Goal: Task Accomplishment & Management: Manage account settings

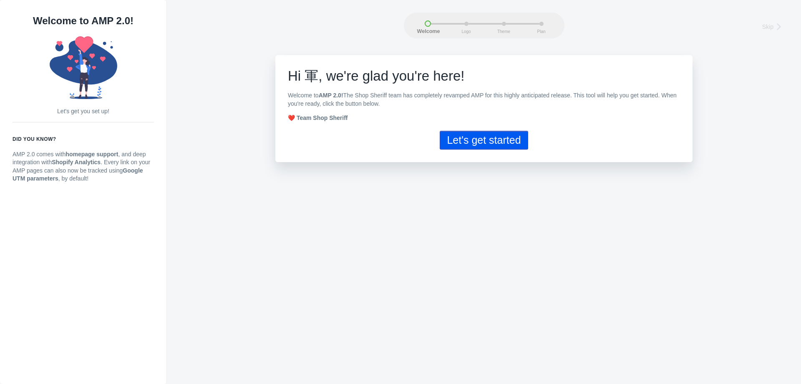
click at [492, 144] on button "Let's get started" at bounding box center [484, 140] width 88 height 19
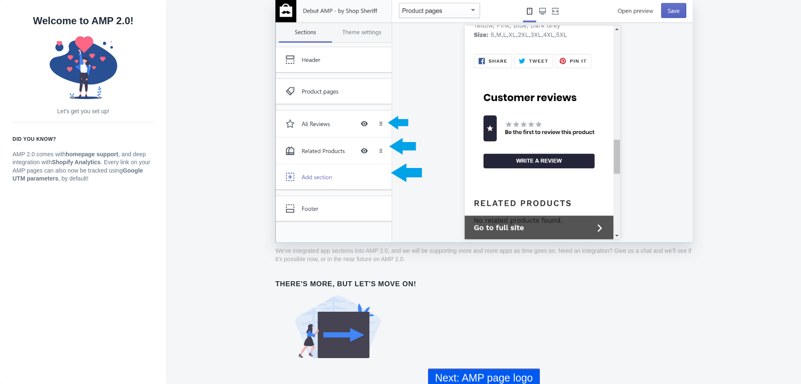
scroll to position [591, 0]
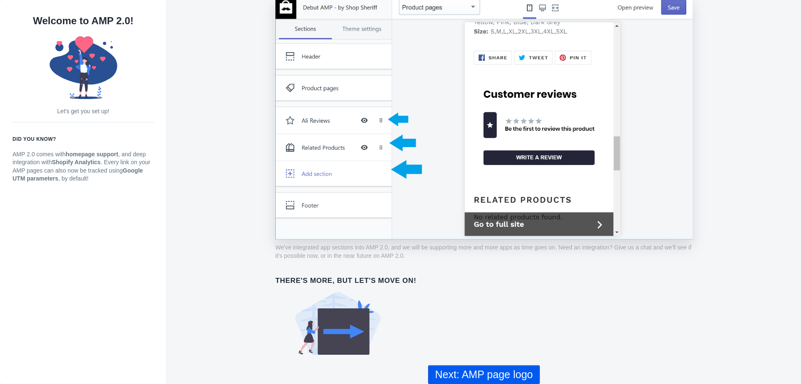
click at [497, 374] on button "Next: AMP page logo" at bounding box center [484, 374] width 112 height 19
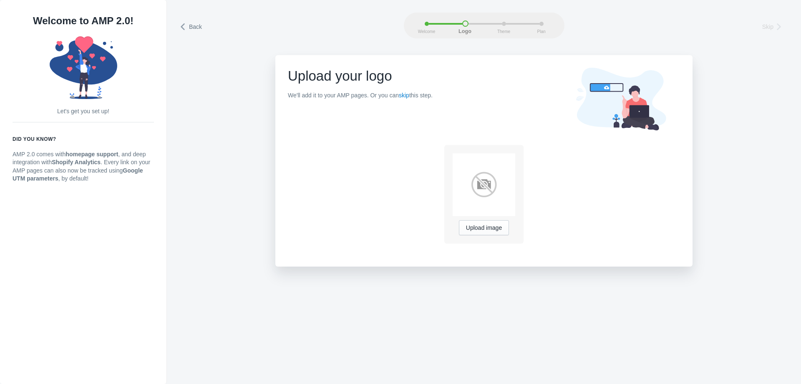
click at [771, 27] on span "Skip" at bounding box center [768, 27] width 11 height 8
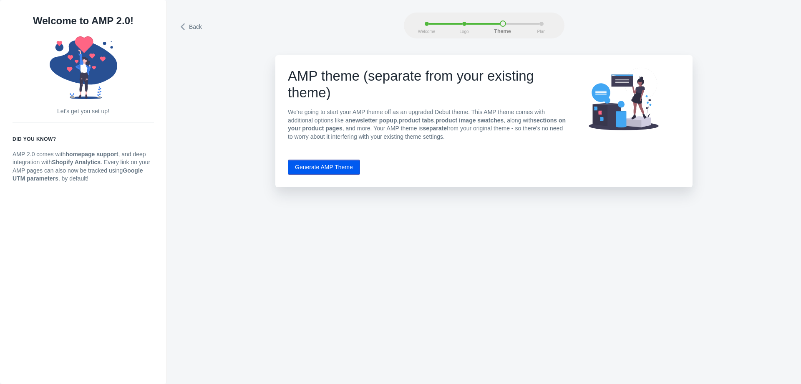
click at [315, 171] on button "Generate AMP Theme" at bounding box center [324, 166] width 72 height 15
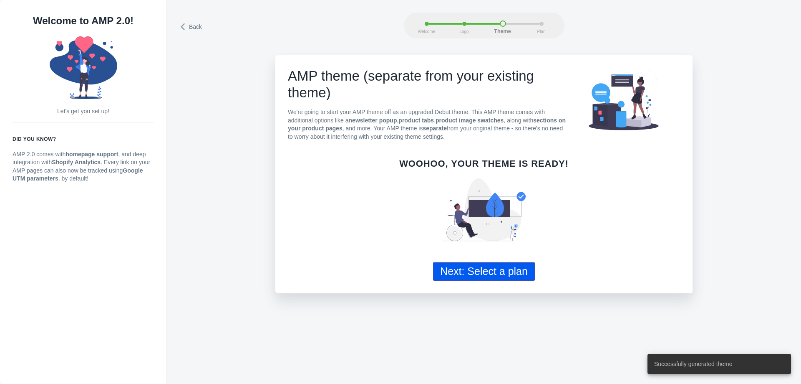
click at [487, 266] on button "Next: Select a plan" at bounding box center [484, 271] width 102 height 19
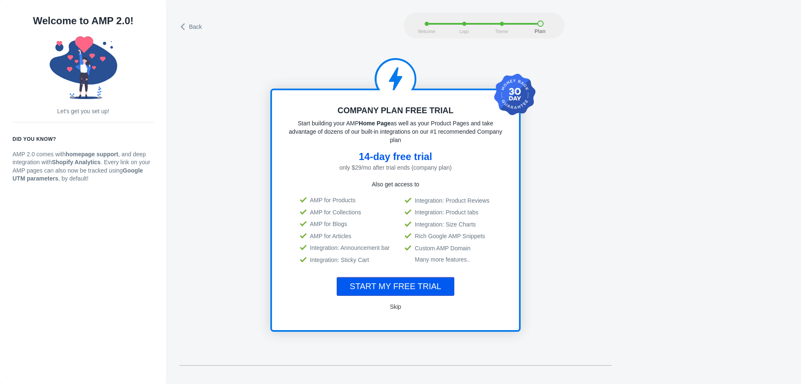
click at [400, 287] on span "START MY FREE TRIAL" at bounding box center [395, 285] width 91 height 9
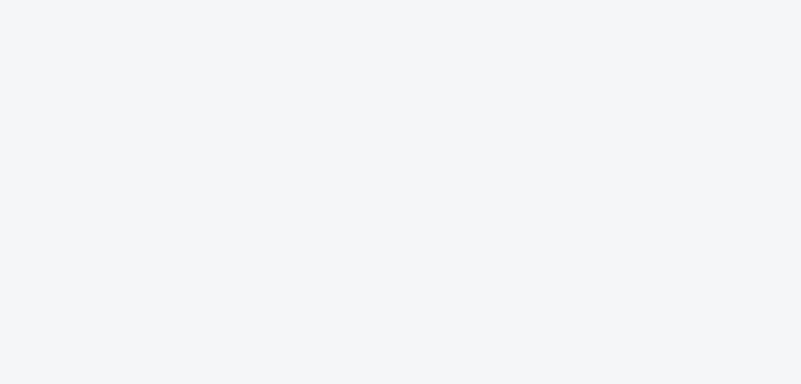
click at [182, 81] on body "fans 1 1 00 00 9 9 different love code typing business plan no data to_the_moon…" at bounding box center [400, 192] width 801 height 384
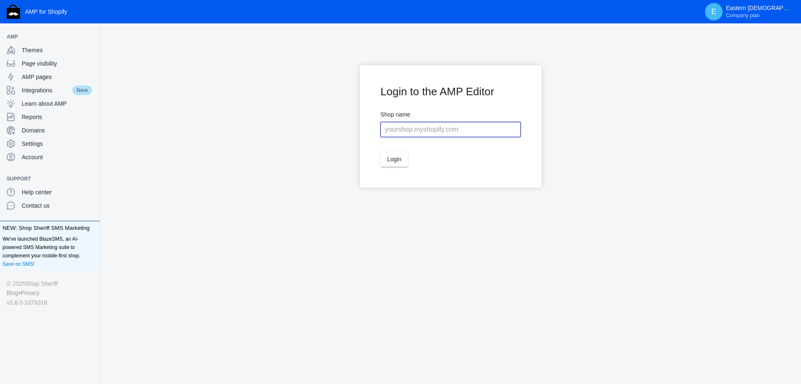
click at [467, 129] on input "text" at bounding box center [451, 129] width 140 height 15
click at [389, 160] on span "Login" at bounding box center [394, 159] width 14 height 7
click at [434, 131] on input "faithshop.net" at bounding box center [451, 129] width 140 height 15
type input "f"
click at [403, 162] on button "Login" at bounding box center [395, 159] width 28 height 15
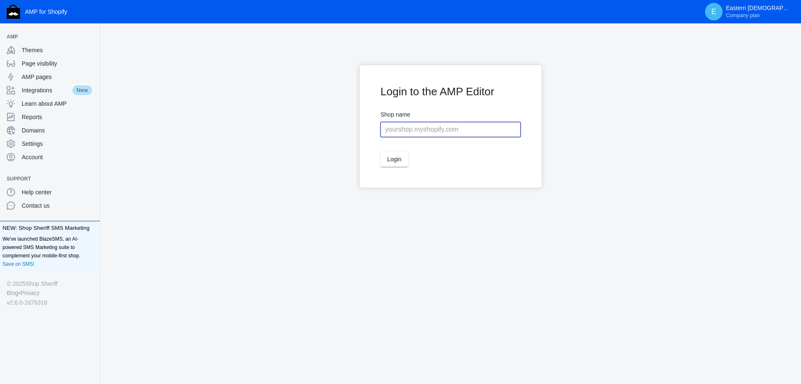
click at [399, 129] on input "text" at bounding box center [451, 129] width 140 height 15
type input "www.faithshop.net"
click at [397, 159] on span "Login" at bounding box center [394, 159] width 14 height 7
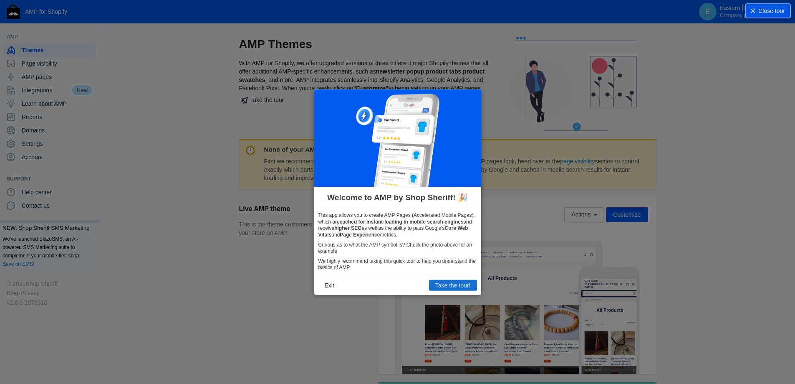
click at [466, 286] on button "Take the tour!" at bounding box center [453, 285] width 48 height 11
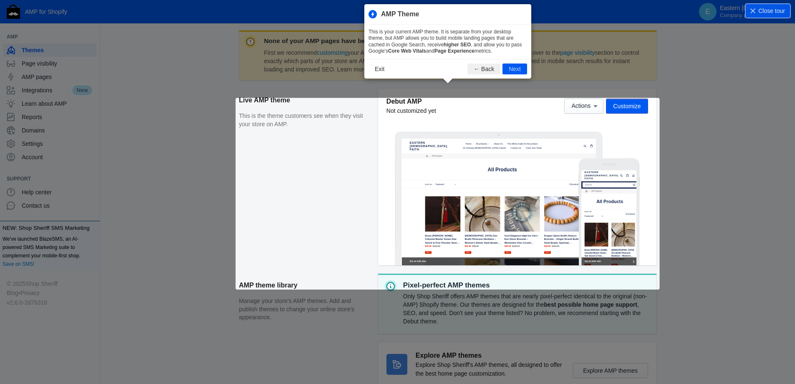
scroll to position [114, 0]
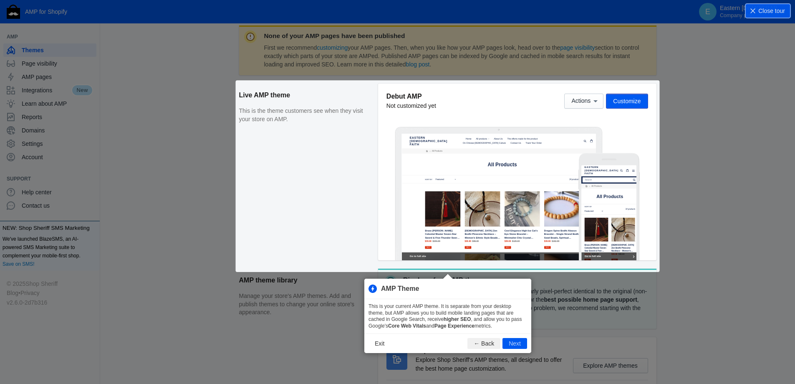
click at [518, 343] on button "Next" at bounding box center [515, 343] width 25 height 11
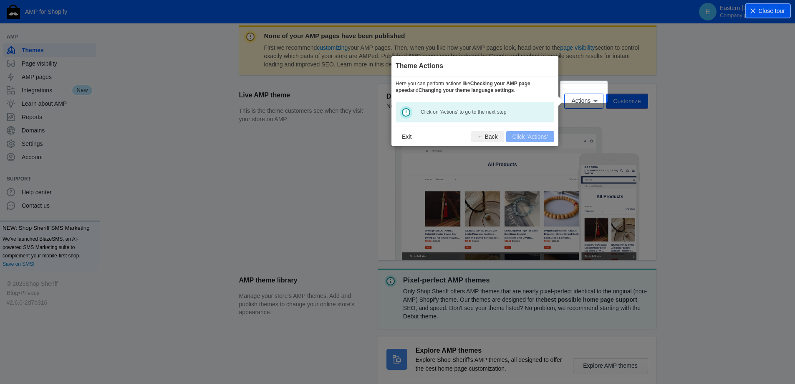
scroll to position [123, 0]
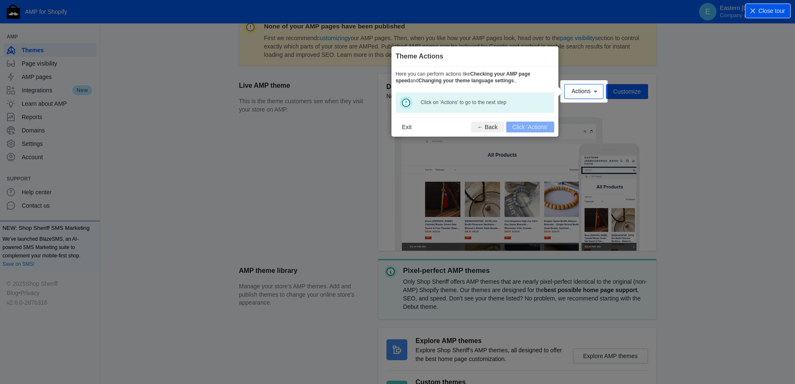
click at [528, 129] on footer "Exit ← Back Click 'Actions'" at bounding box center [475, 127] width 167 height 20
click at [584, 90] on span "Actions" at bounding box center [580, 91] width 19 height 7
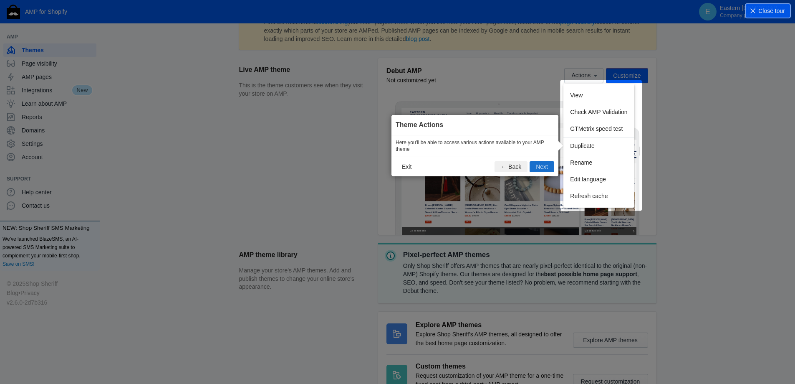
click at [543, 167] on button "Next" at bounding box center [542, 166] width 25 height 11
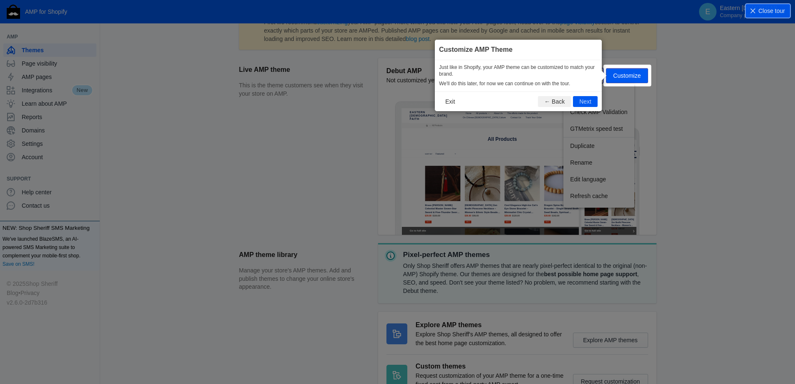
scroll to position [124, 0]
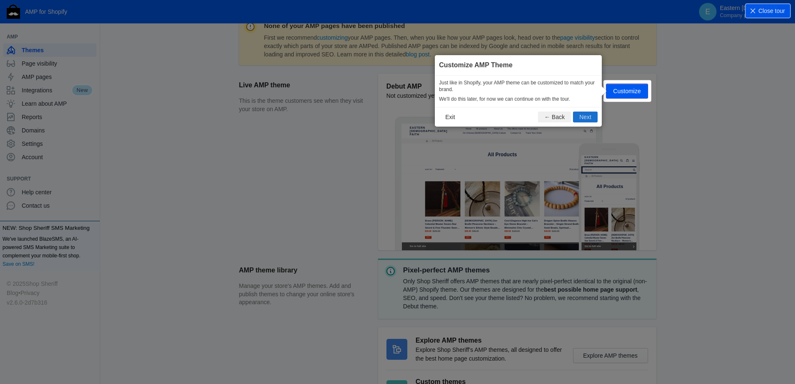
click at [585, 114] on button "Next" at bounding box center [585, 116] width 25 height 11
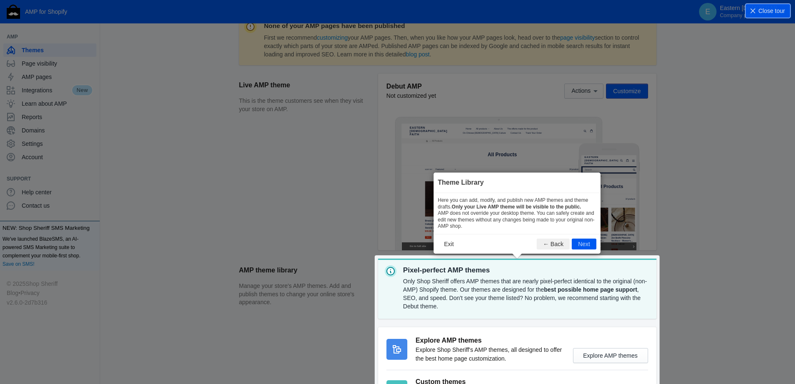
scroll to position [199, 0]
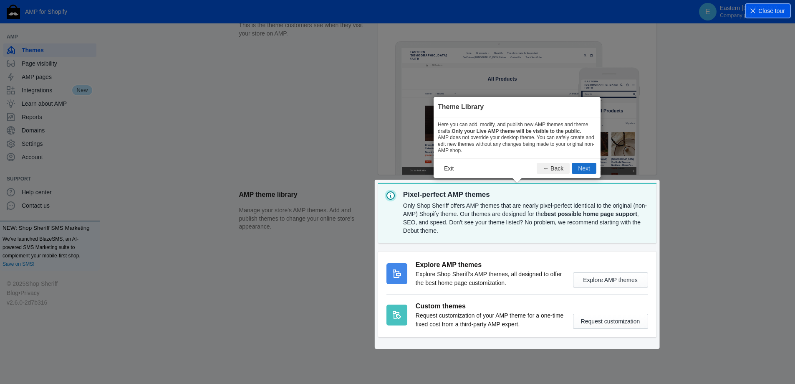
click at [587, 169] on button "Next" at bounding box center [584, 168] width 25 height 11
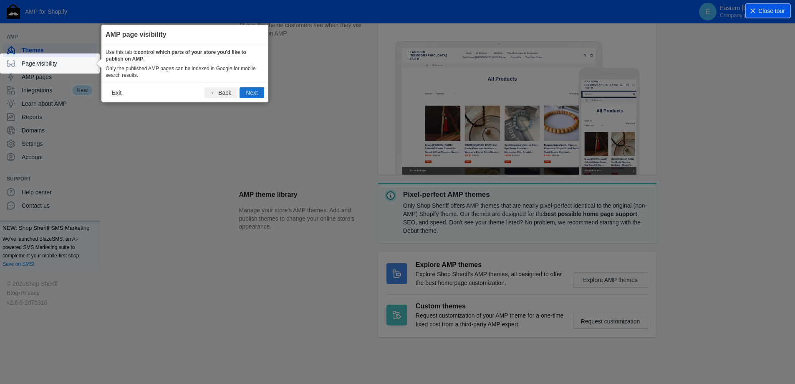
click at [258, 97] on button "Next" at bounding box center [252, 92] width 25 height 11
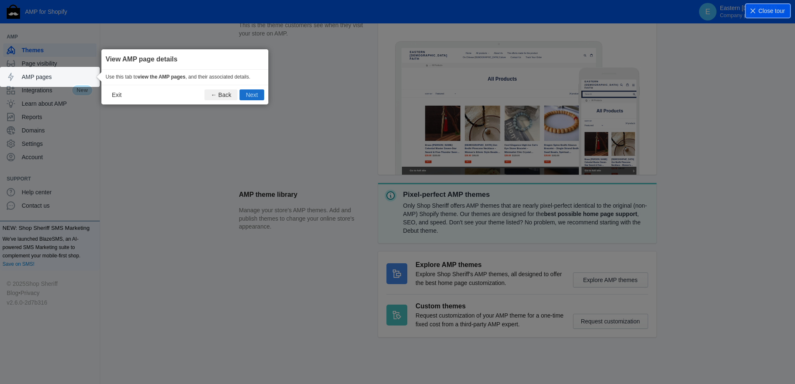
click at [258, 97] on button "Next" at bounding box center [252, 94] width 25 height 11
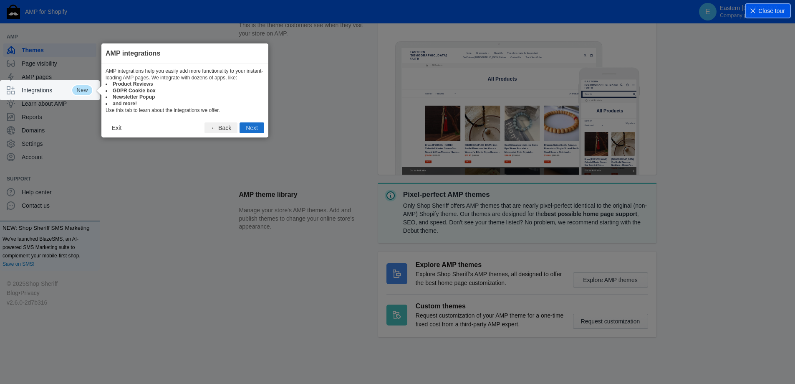
click at [253, 129] on button "Next" at bounding box center [252, 127] width 25 height 11
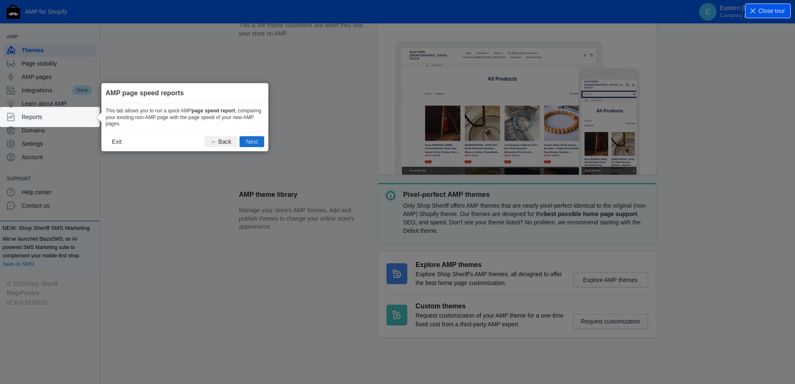
click at [254, 144] on button "Next" at bounding box center [252, 141] width 25 height 11
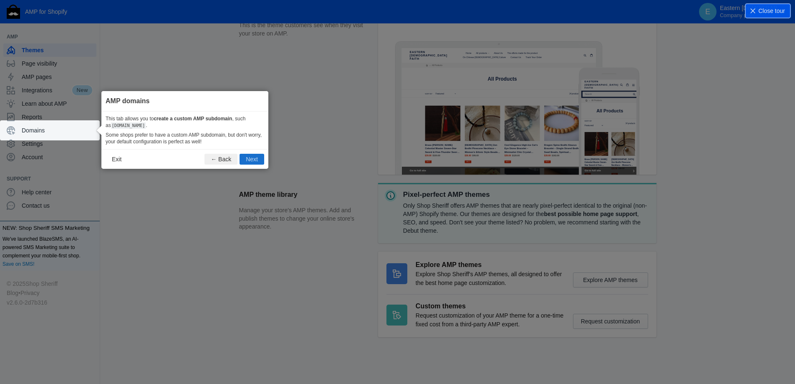
click at [255, 161] on button "Next" at bounding box center [252, 159] width 25 height 11
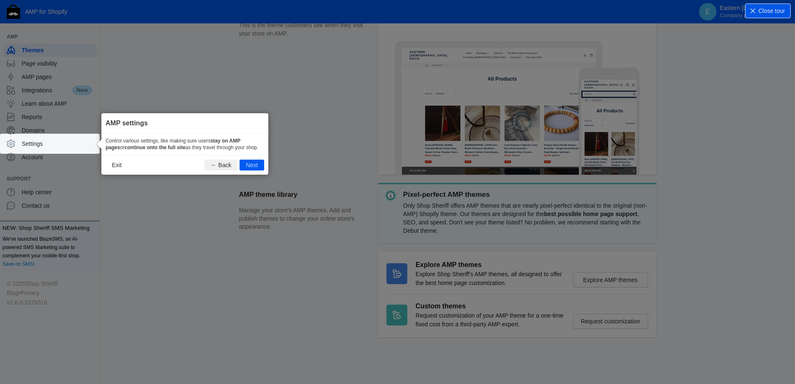
click at [255, 161] on button "Next" at bounding box center [252, 164] width 25 height 11
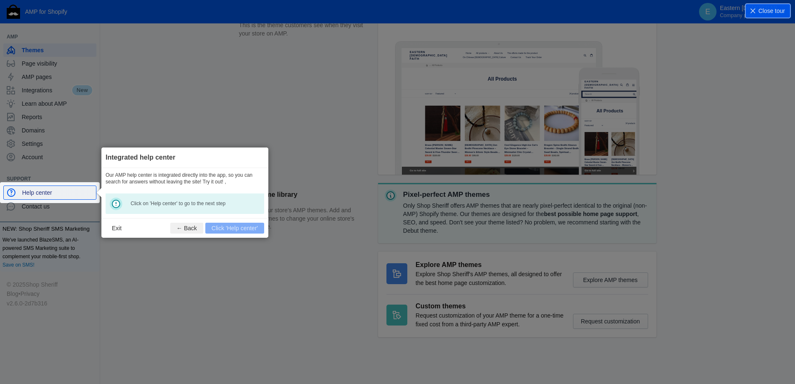
click at [35, 195] on span "Help center" at bounding box center [57, 192] width 71 height 8
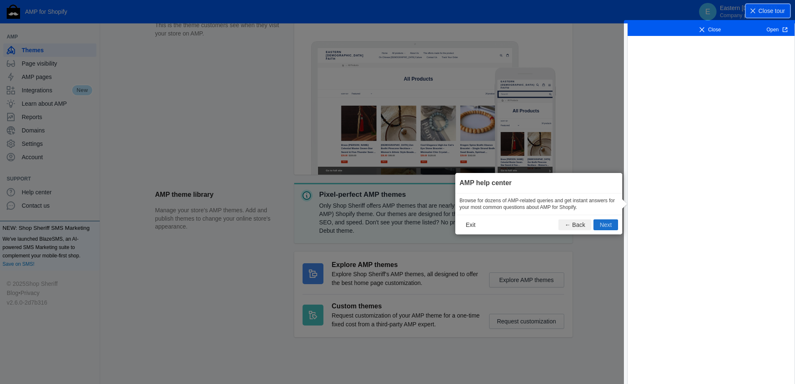
click at [606, 222] on button "Next" at bounding box center [606, 224] width 25 height 11
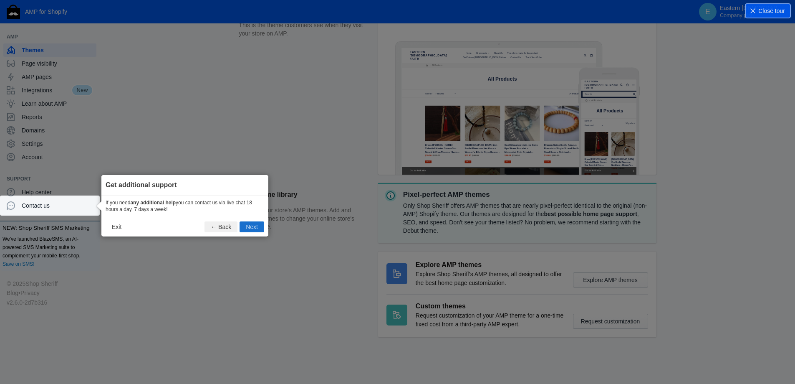
click at [252, 228] on button "Next" at bounding box center [252, 226] width 25 height 11
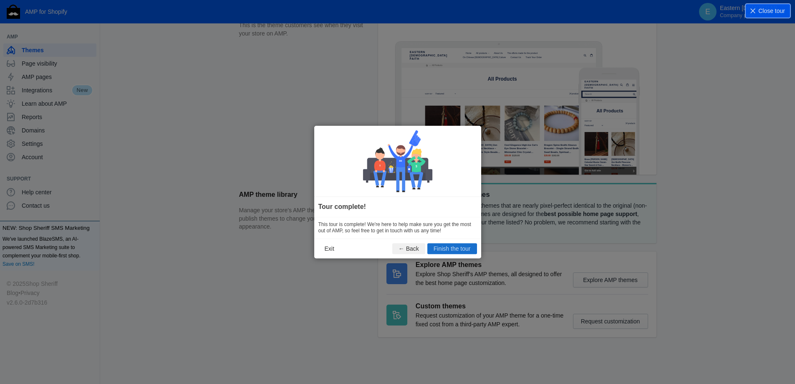
click at [452, 248] on button "Finish the tour" at bounding box center [452, 248] width 50 height 11
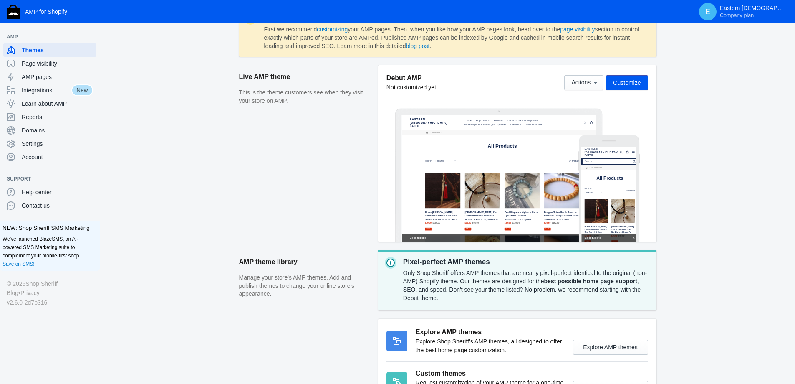
scroll to position [0, 0]
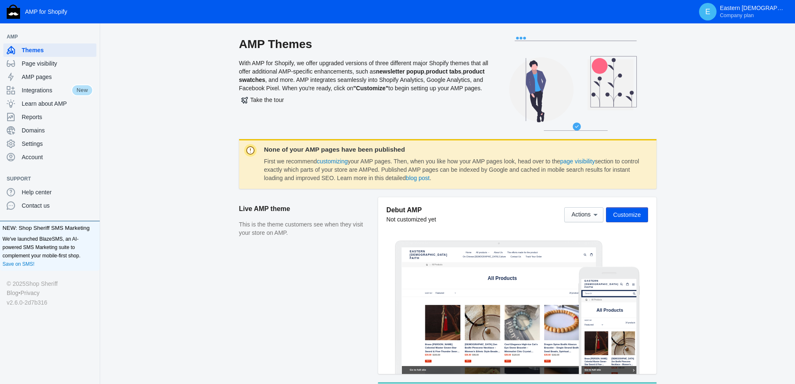
drag, startPoint x: 630, startPoint y: 219, endPoint x: 658, endPoint y: 225, distance: 28.6
click at [630, 219] on button "Customize" at bounding box center [627, 214] width 42 height 15
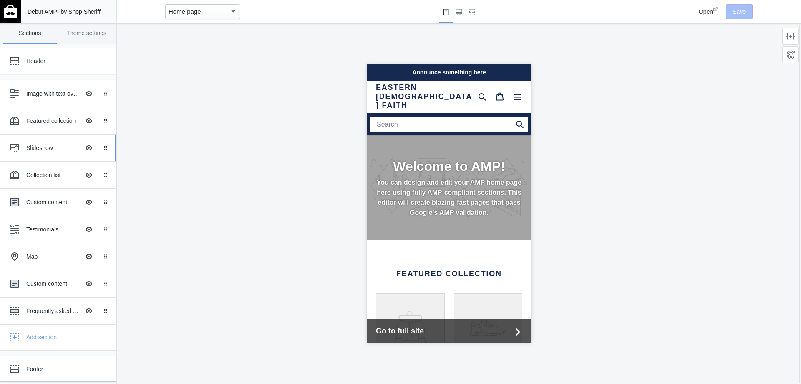
scroll to position [0, 140]
click at [58, 150] on div "Slideshow" at bounding box center [52, 148] width 53 height 8
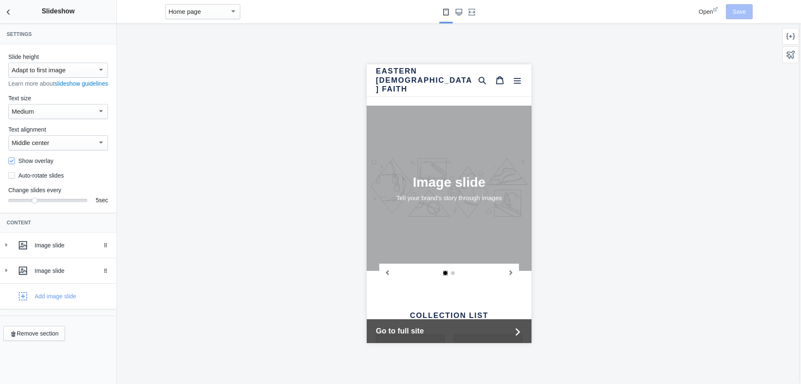
scroll to position [0, 0]
click at [10, 9] on icon "Back to sections" at bounding box center [8, 12] width 8 height 8
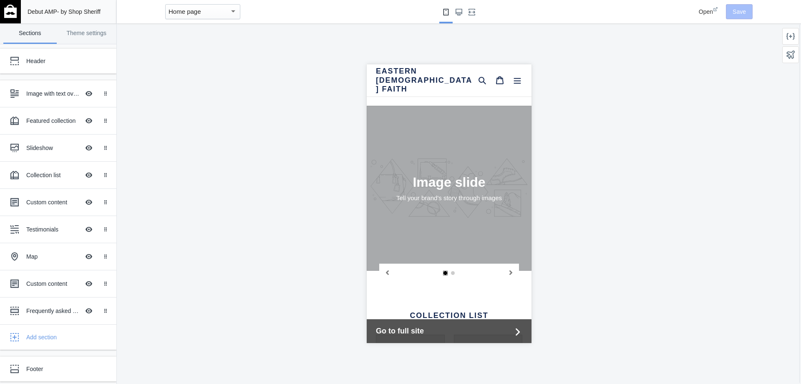
scroll to position [0, 140]
drag, startPoint x: 81, startPoint y: 34, endPoint x: 63, endPoint y: 37, distance: 17.4
click at [81, 35] on link "Theme settings" at bounding box center [86, 33] width 53 height 20
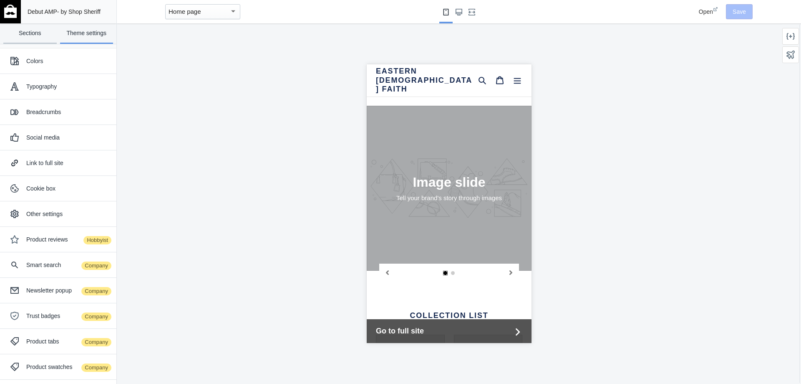
click at [36, 35] on link "Sections" at bounding box center [29, 33] width 53 height 20
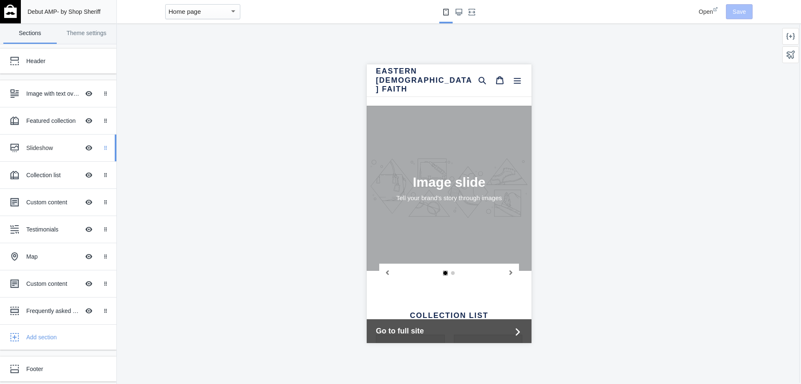
click at [98, 151] on div "Drag to reorder" at bounding box center [107, 147] width 18 height 27
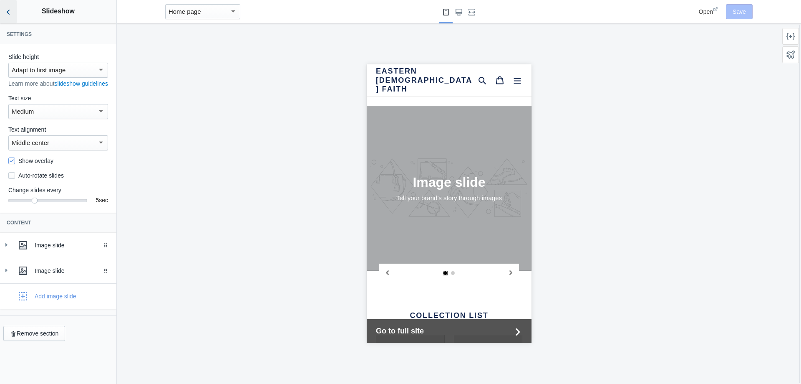
click at [9, 9] on icon "Back to sections" at bounding box center [8, 12] width 8 height 8
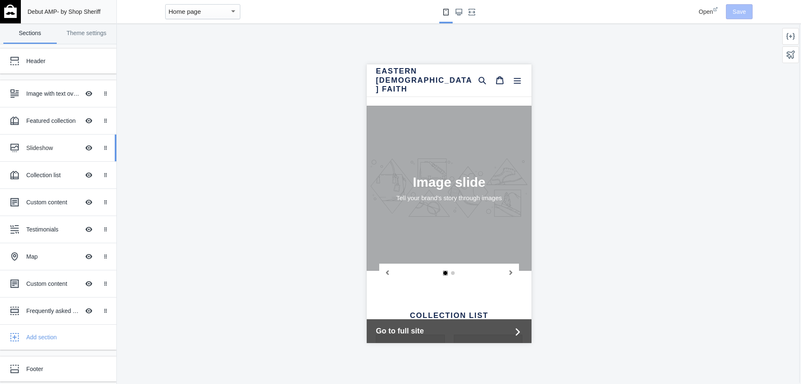
click at [50, 145] on div "Slideshow" at bounding box center [52, 148] width 53 height 8
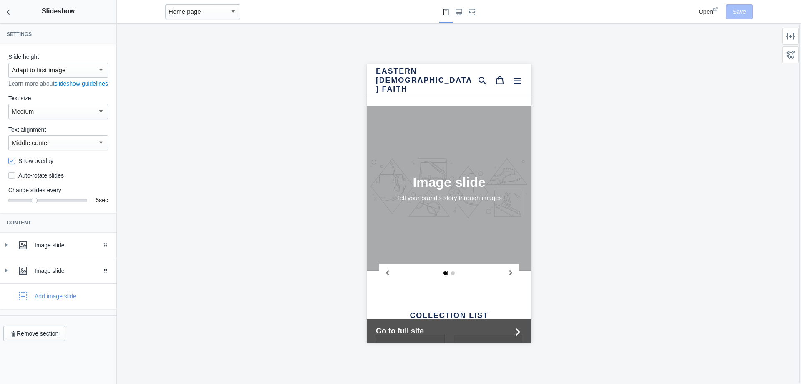
click at [76, 116] on div "Medium" at bounding box center [55, 111] width 86 height 10
click at [76, 119] on span "Medium" at bounding box center [58, 120] width 93 height 19
click at [59, 148] on div "Middle center" at bounding box center [55, 143] width 86 height 10
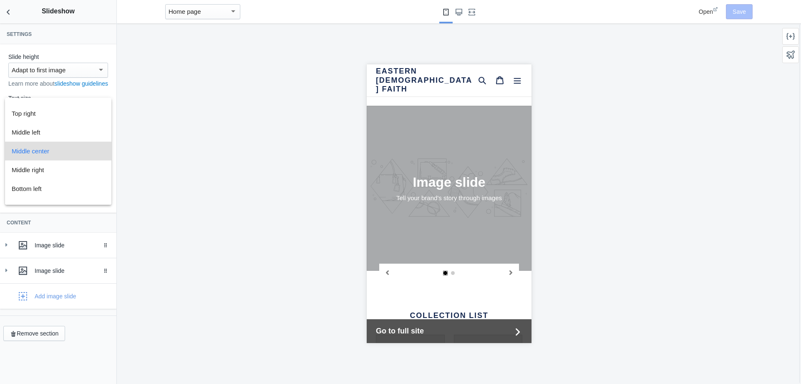
scroll to position [0, 140]
click at [211, 157] on div at bounding box center [400, 192] width 801 height 384
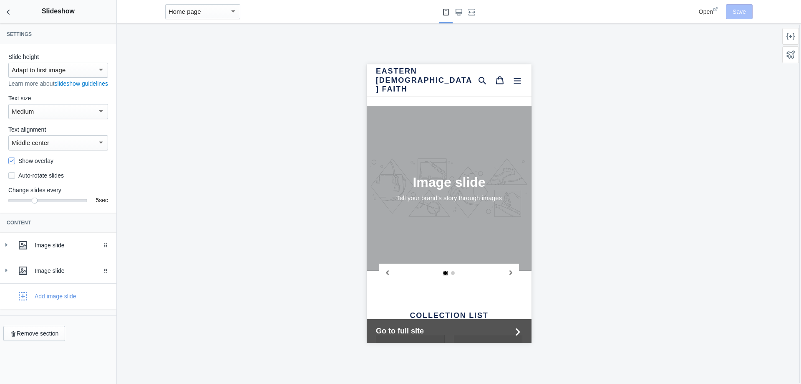
scroll to position [0, 0]
click at [100, 71] on div at bounding box center [101, 70] width 8 height 10
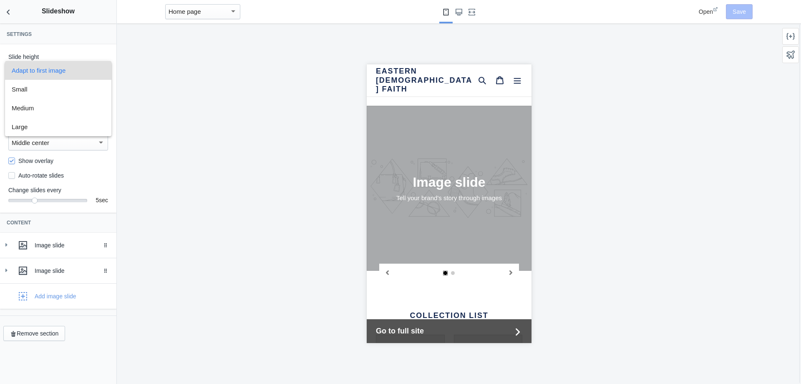
click at [191, 80] on div at bounding box center [400, 192] width 801 height 384
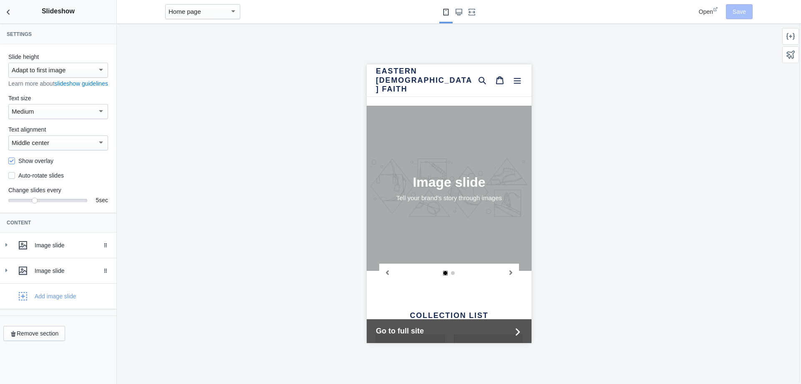
scroll to position [0, 140]
click at [220, 10] on div "Home page" at bounding box center [199, 12] width 61 height 10
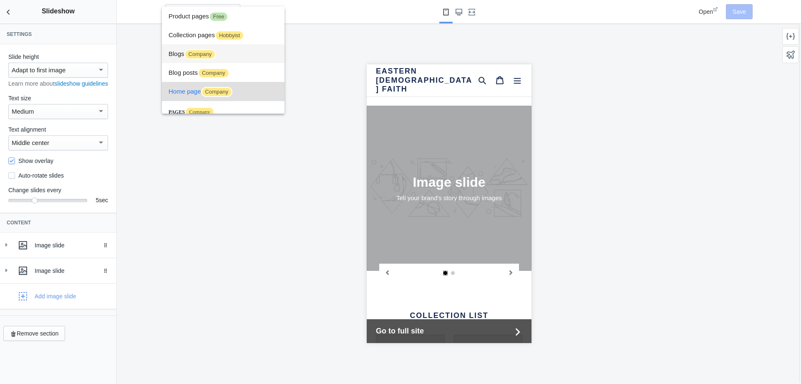
scroll to position [0, 0]
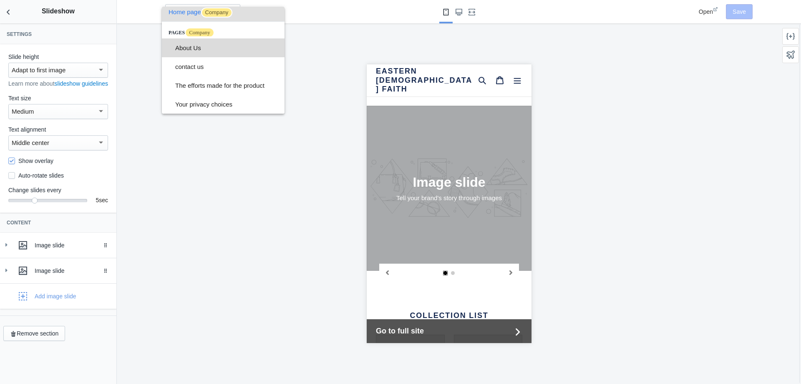
click at [197, 49] on span "About Us" at bounding box center [226, 47] width 103 height 19
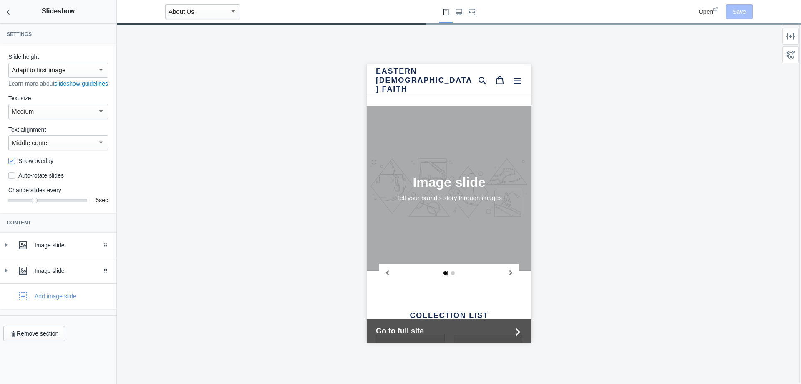
scroll to position [0, 16]
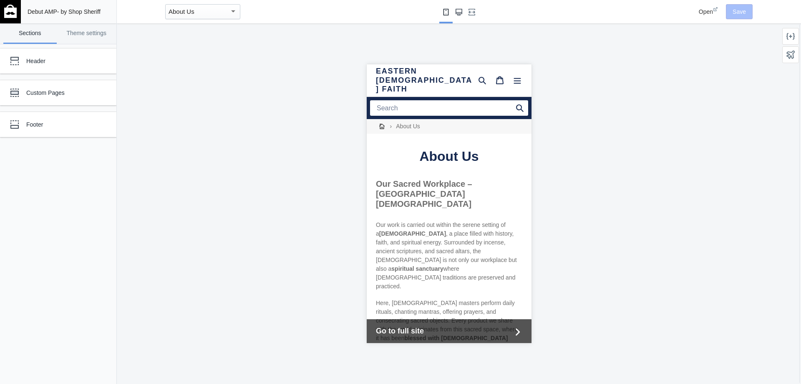
click at [457, 12] on use "Large screen" at bounding box center [459, 12] width 7 height 7
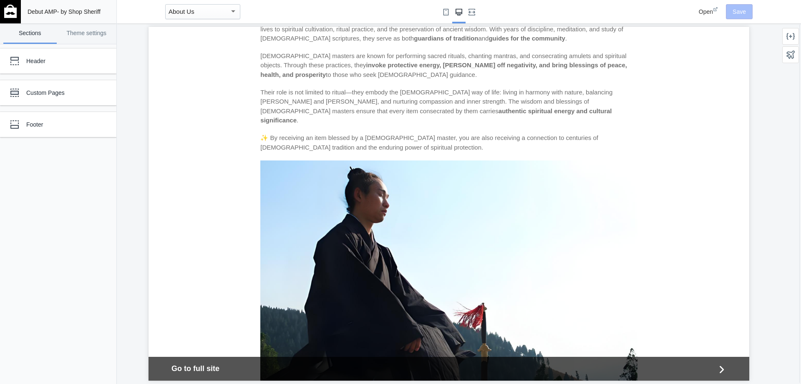
scroll to position [1248, 0]
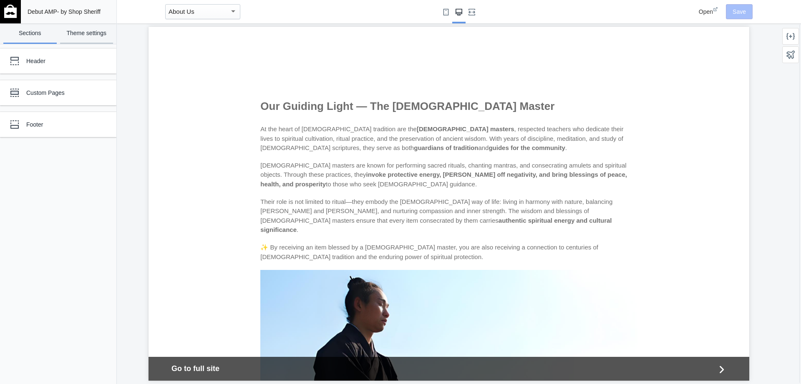
click at [88, 34] on link "Theme settings" at bounding box center [86, 33] width 53 height 20
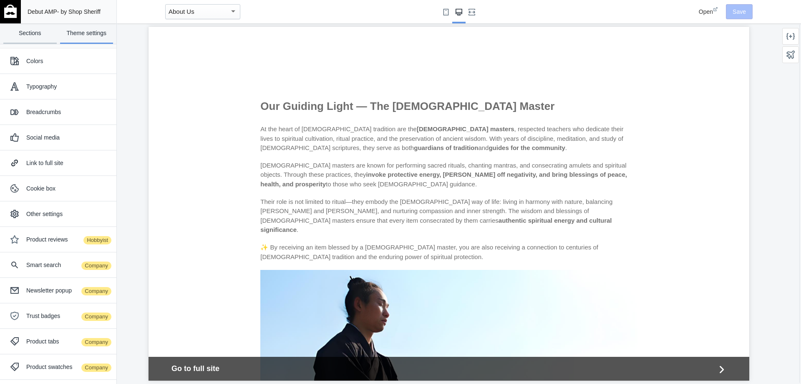
click at [37, 34] on link "Sections" at bounding box center [29, 33] width 53 height 20
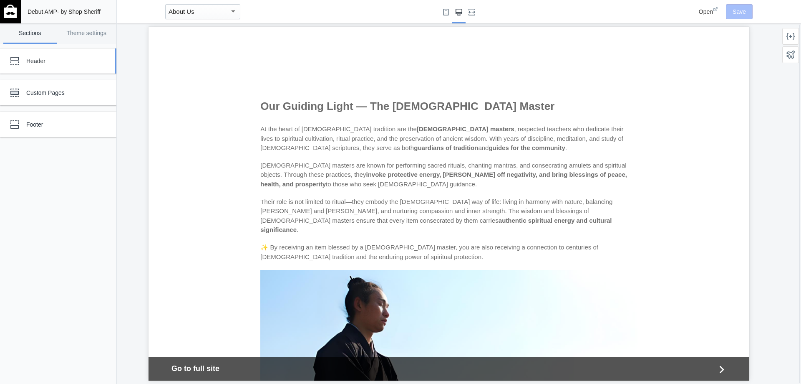
click at [70, 59] on div "Header" at bounding box center [62, 61] width 72 height 8
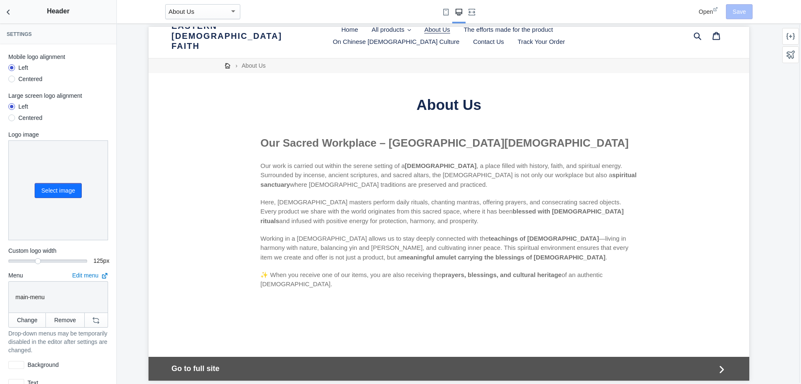
scroll to position [0, 0]
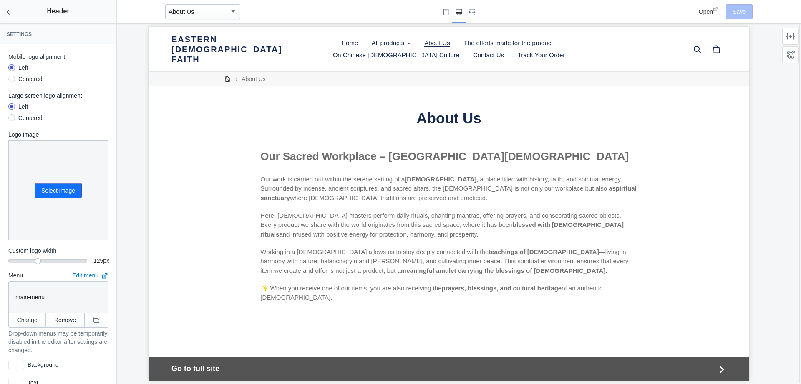
click at [11, 78] on div at bounding box center [11, 79] width 7 height 7
click at [12, 80] on input "Centered" at bounding box center [12, 80] width 0 height 0
click at [14, 67] on div at bounding box center [11, 67] width 7 height 7
click at [12, 69] on input "Left" at bounding box center [12, 69] width 0 height 0
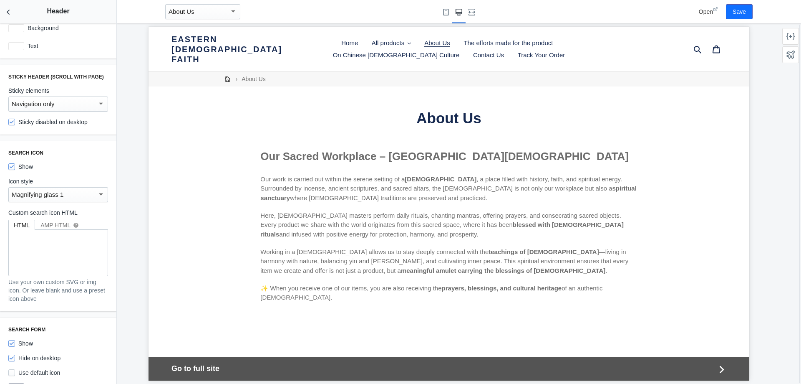
scroll to position [250, 0]
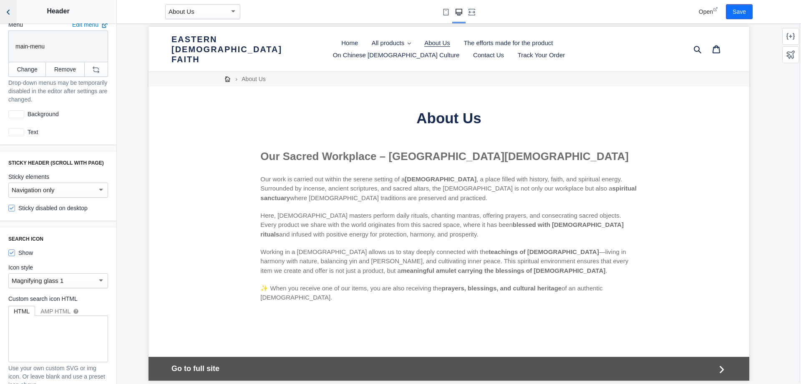
click at [9, 12] on icon "Back to sections" at bounding box center [8, 12] width 8 height 8
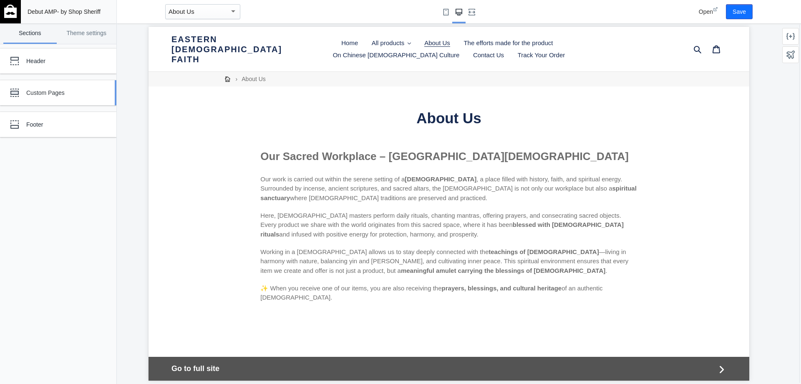
click at [51, 93] on div "Custom Pages" at bounding box center [62, 92] width 72 height 8
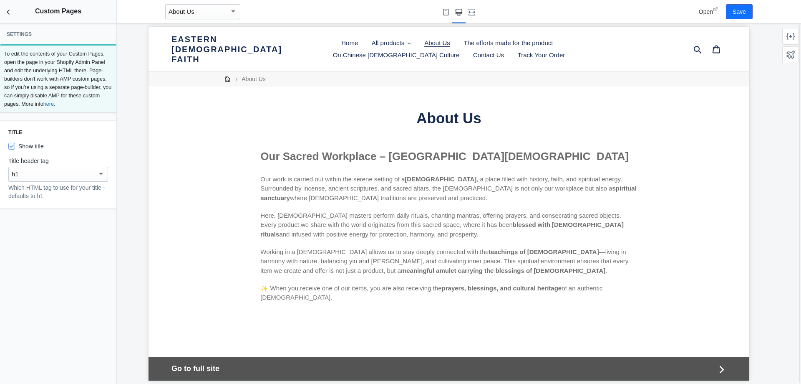
scroll to position [0, 0]
click at [6, 15] on icon "Back to sections" at bounding box center [8, 12] width 8 height 8
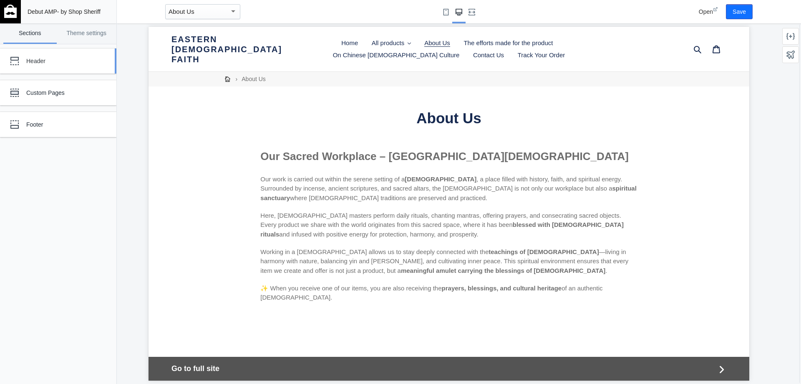
click at [63, 58] on div "Header" at bounding box center [62, 61] width 72 height 8
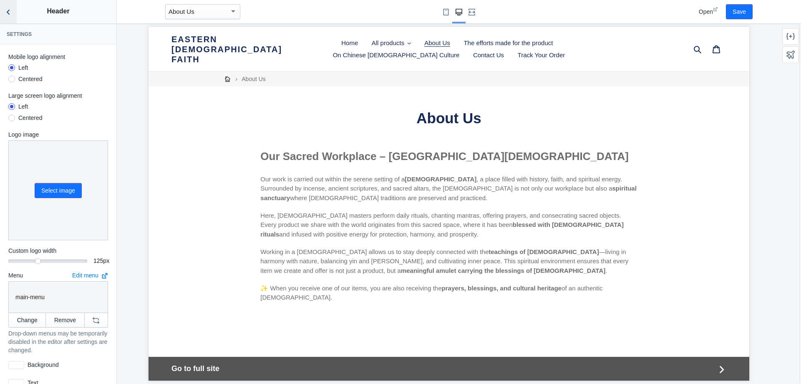
click at [8, 11] on icon "Back to sections" at bounding box center [8, 12] width 8 height 8
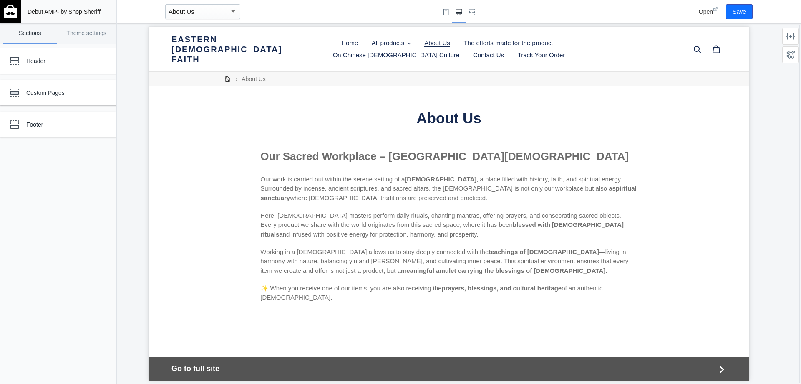
click at [36, 29] on link "Sections" at bounding box center [29, 33] width 53 height 20
click at [202, 11] on div "About Us" at bounding box center [199, 12] width 61 height 10
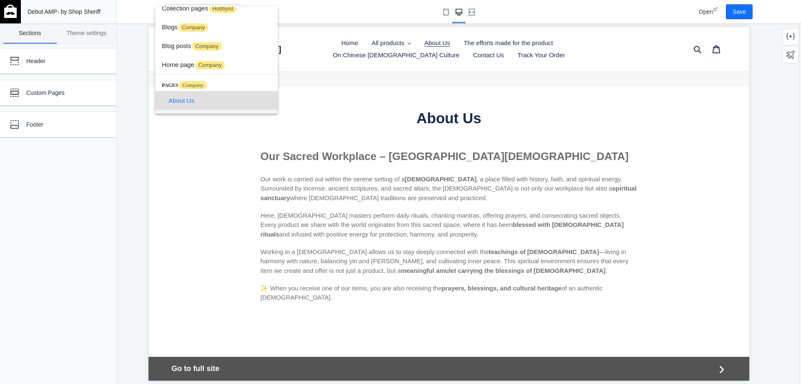
scroll to position [79, 0]
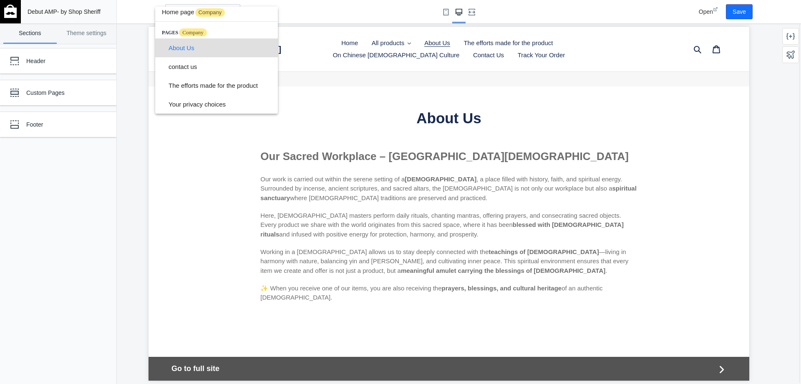
click at [127, 168] on div at bounding box center [400, 192] width 801 height 384
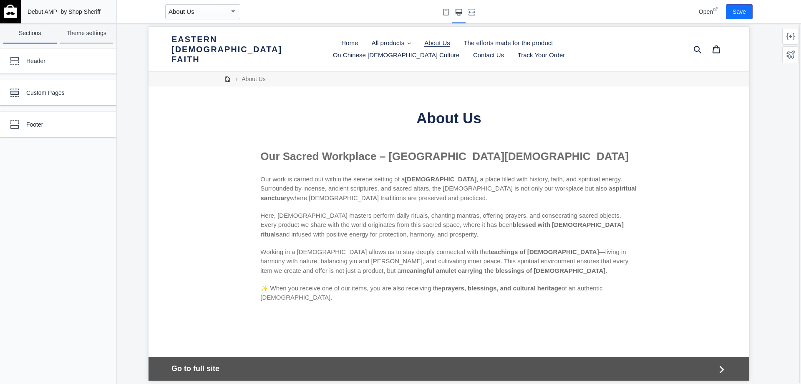
click at [74, 31] on link "Theme settings" at bounding box center [86, 33] width 53 height 20
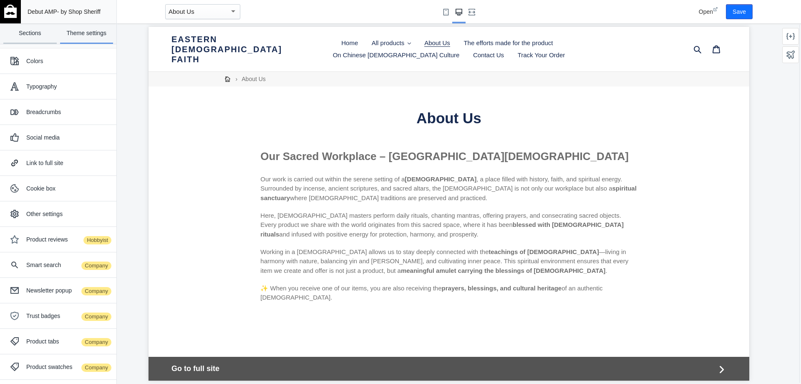
click at [27, 36] on link "Sections" at bounding box center [29, 33] width 53 height 20
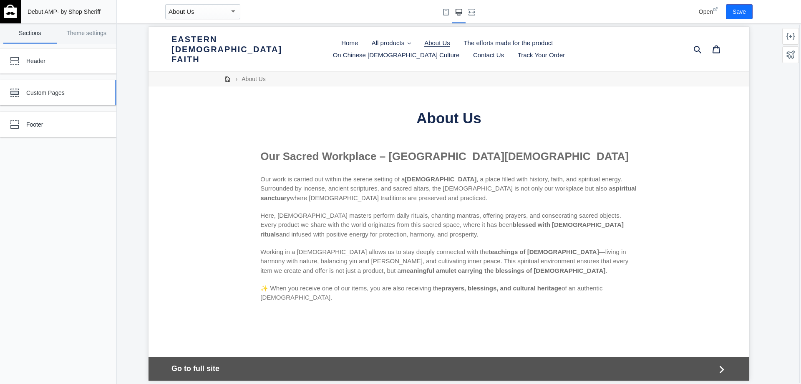
click at [58, 91] on div "Custom Pages" at bounding box center [62, 92] width 72 height 8
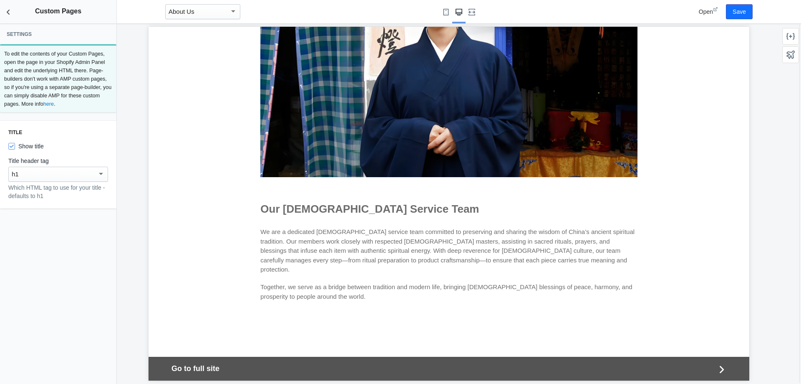
scroll to position [2463, 0]
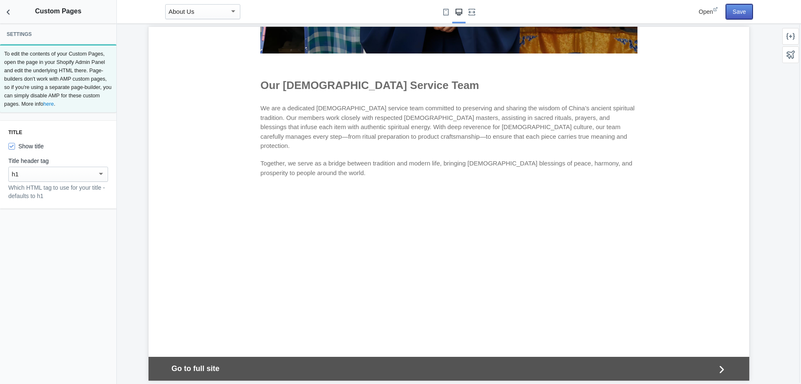
click at [747, 13] on button "Save" at bounding box center [739, 11] width 27 height 15
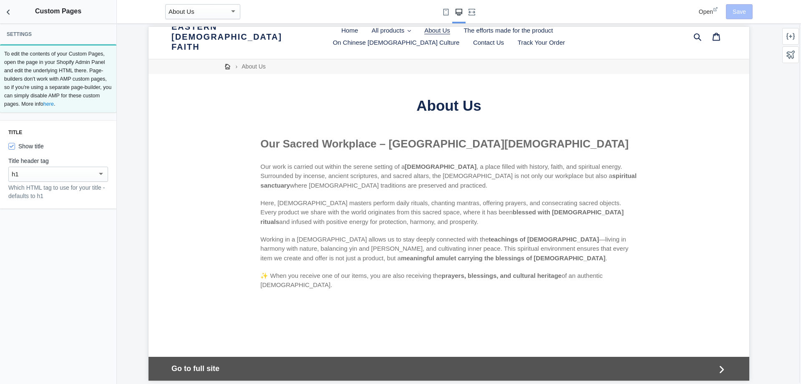
scroll to position [0, 0]
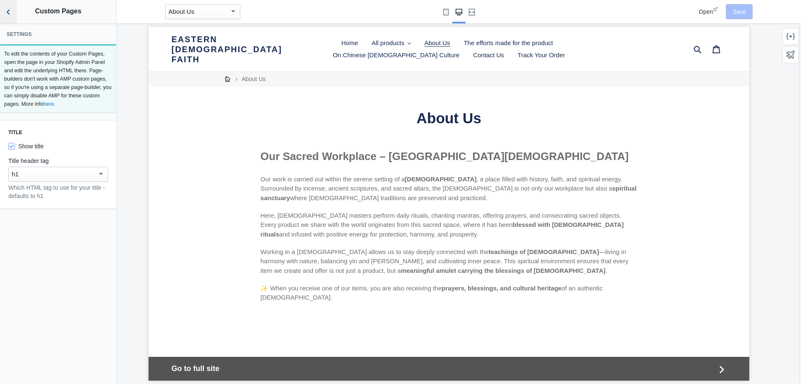
click at [8, 14] on icon "Back to sections" at bounding box center [8, 12] width 8 height 8
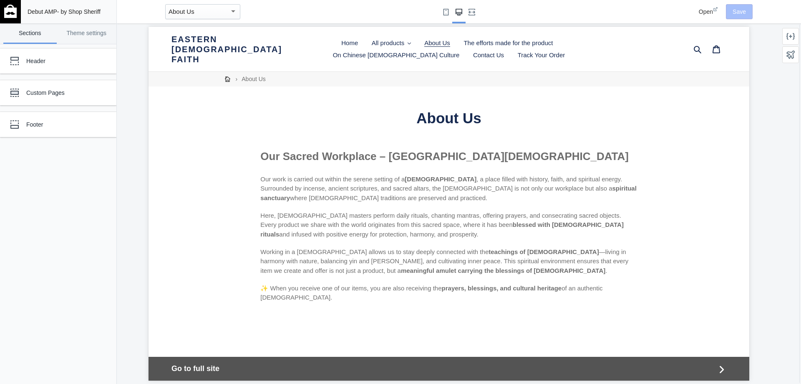
click at [234, 11] on div "button" at bounding box center [233, 11] width 4 height 2
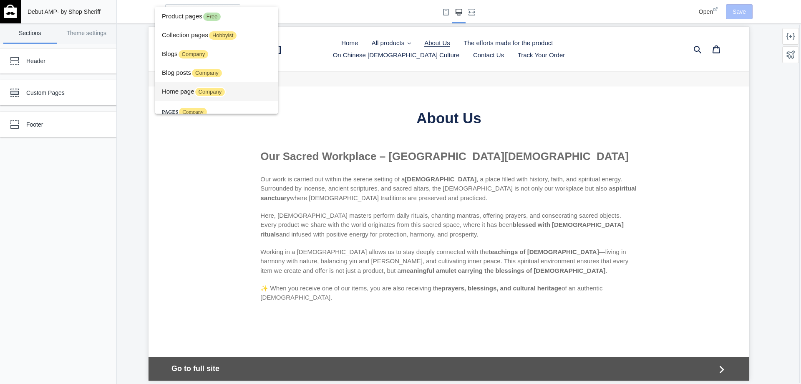
scroll to position [69, 0]
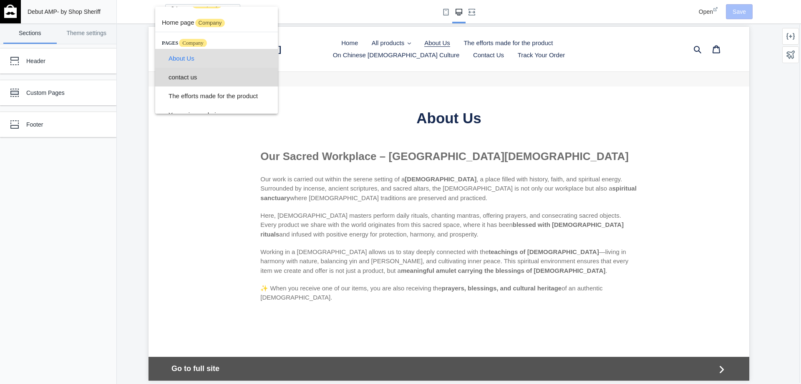
click at [205, 79] on span "contact us" at bounding box center [220, 77] width 103 height 19
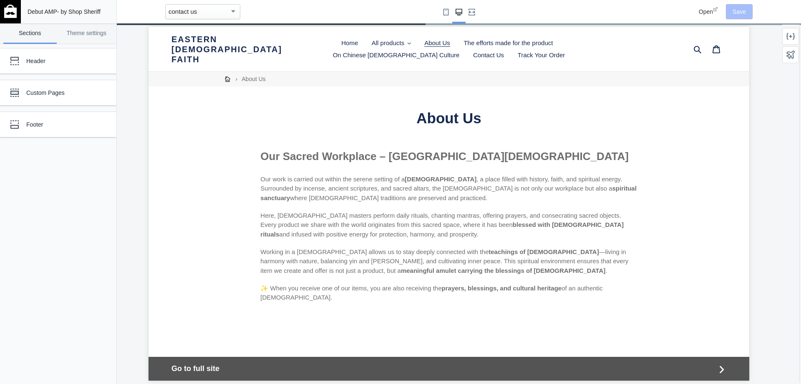
click at [206, 12] on div "contact us" at bounding box center [199, 12] width 61 height 10
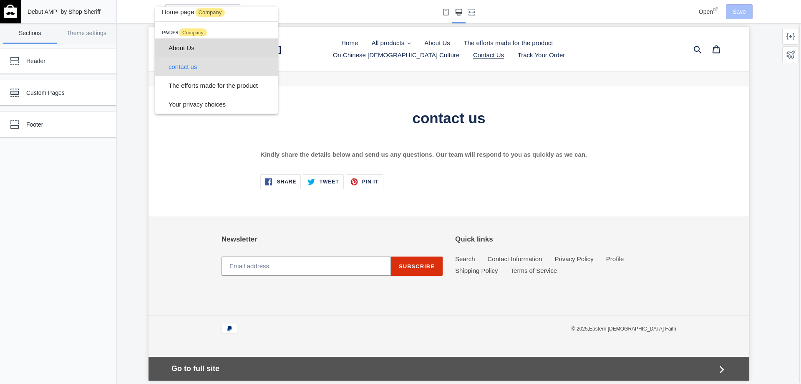
click at [187, 49] on span "About Us" at bounding box center [220, 47] width 103 height 19
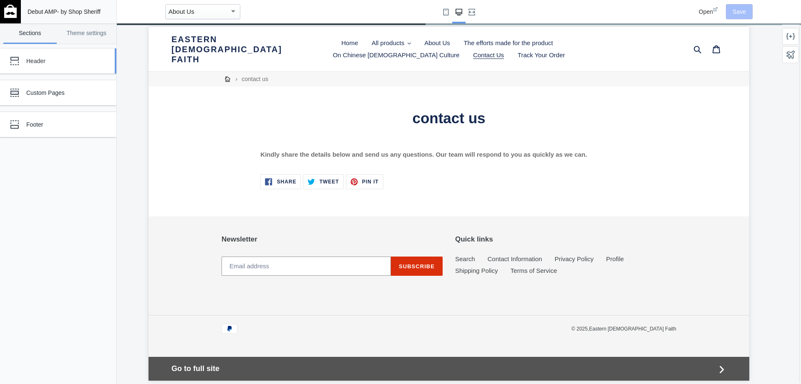
click at [51, 60] on div "Header" at bounding box center [62, 61] width 72 height 8
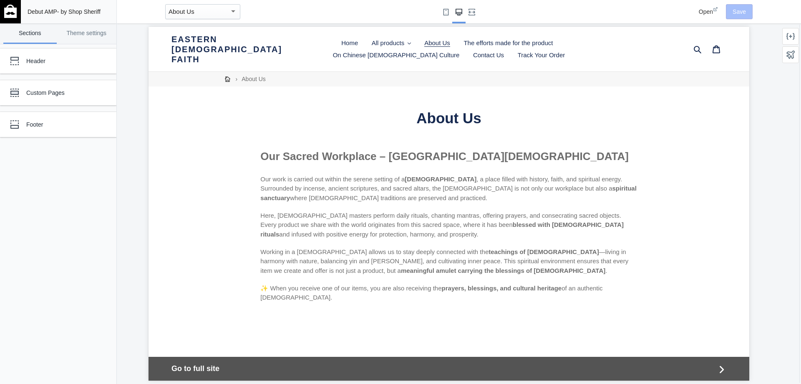
click at [23, 58] on ss-theme-editor-icon at bounding box center [16, 61] width 20 height 17
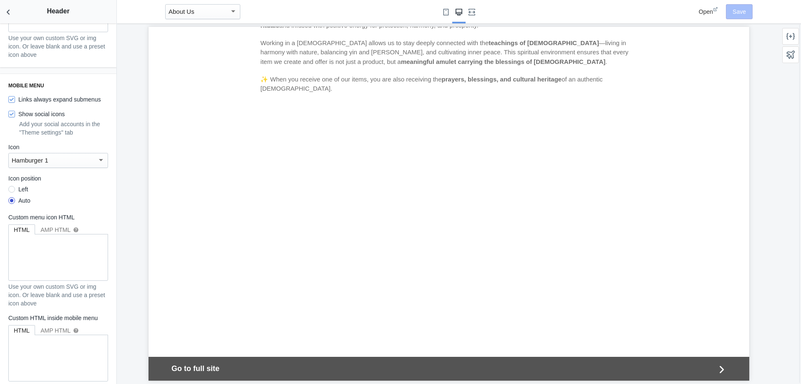
scroll to position [1007, 0]
